Goal: Information Seeking & Learning: Learn about a topic

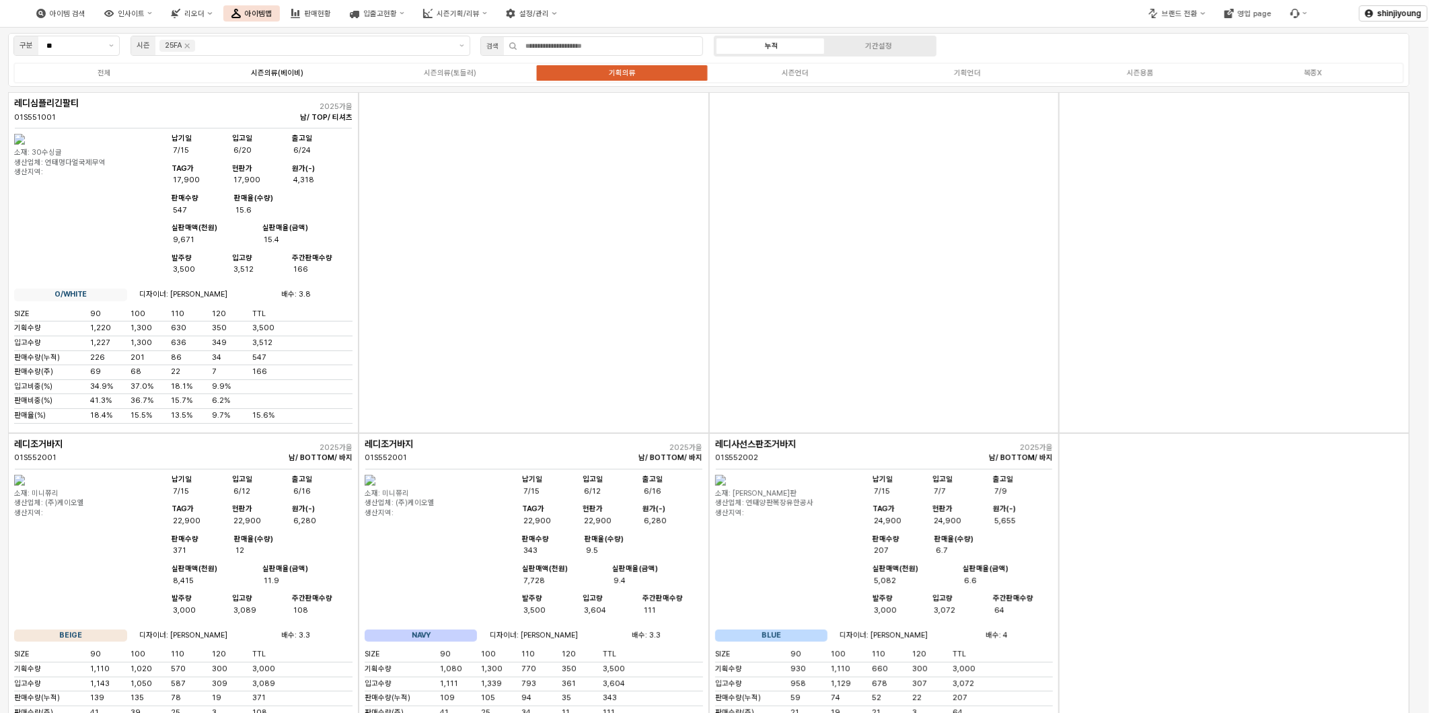
click at [284, 69] on div "시즌의류(베이비)" at bounding box center [277, 73] width 52 height 9
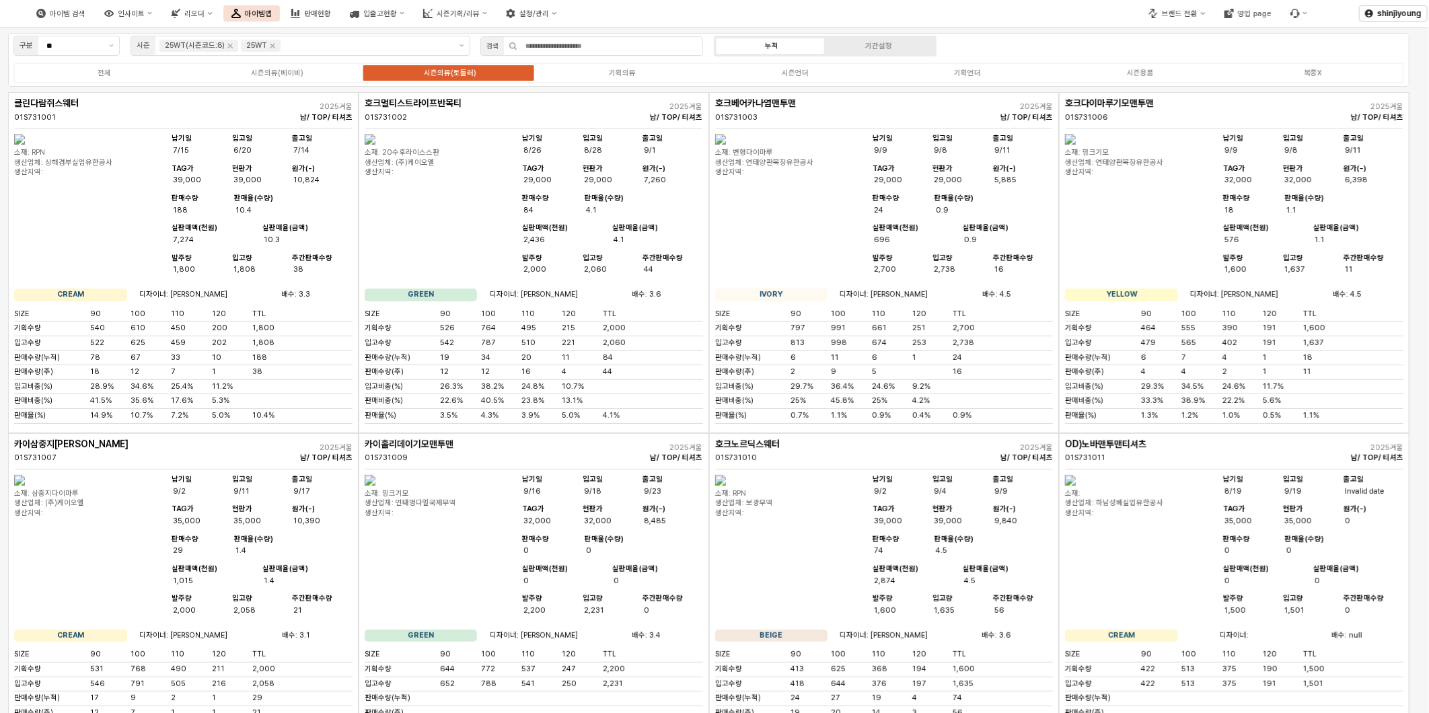
click at [272, 65] on div "전체 시즌의류(베이비) 시즌의류(토들러) 기획의류 시즌언더 기획언더 시즌용품 복종X" at bounding box center [708, 73] width 1390 height 21
click at [280, 69] on div "시즌의류(베이비)" at bounding box center [277, 73] width 52 height 9
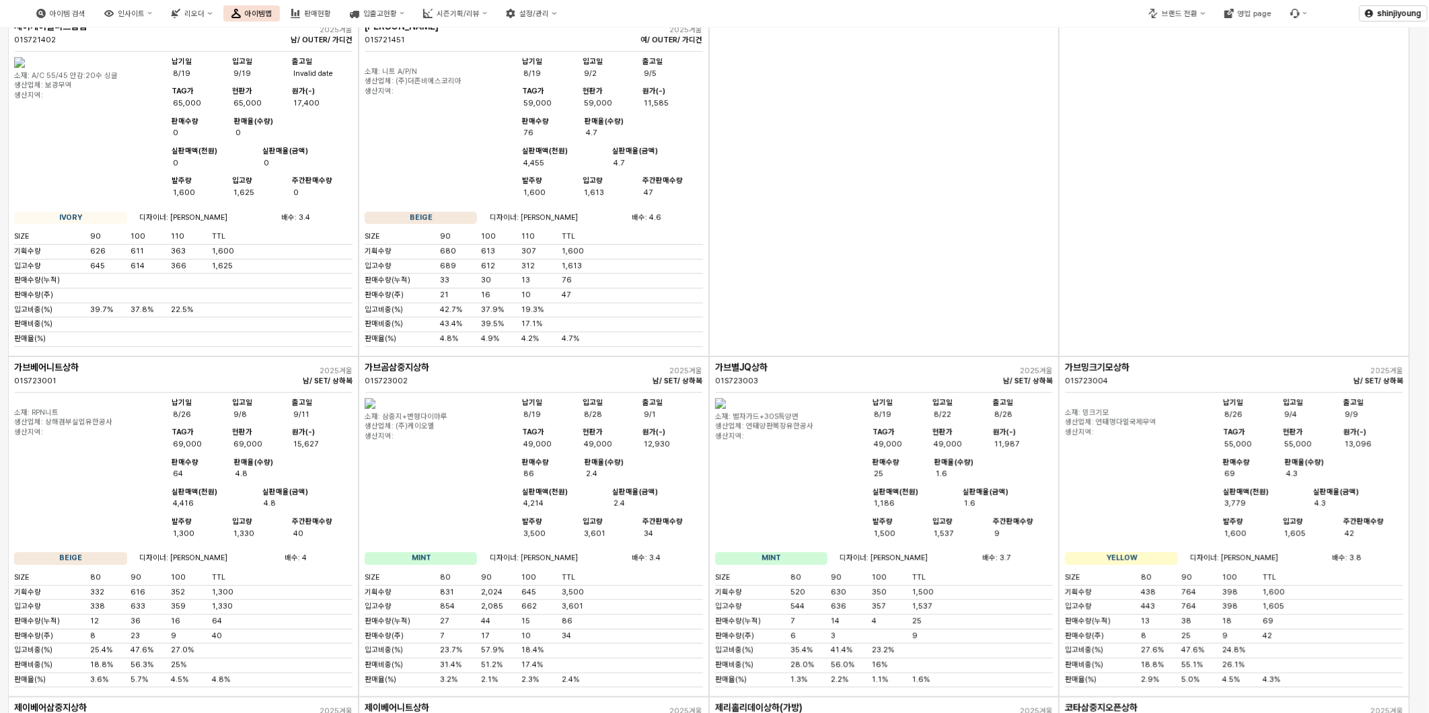
scroll to position [308, 0]
